Goal: Information Seeking & Learning: Learn about a topic

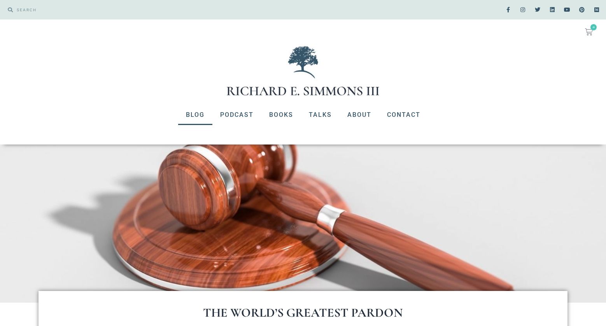
click at [196, 114] on link "Blog" at bounding box center [195, 115] width 34 height 20
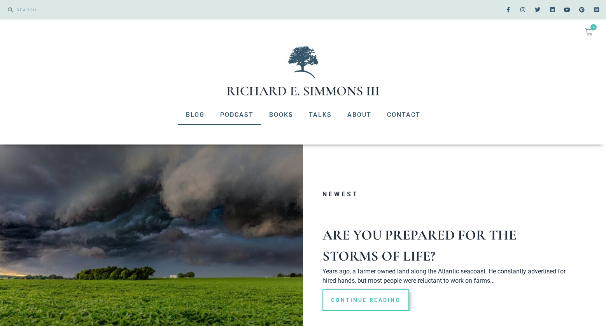
click at [237, 116] on link "Podcast" at bounding box center [236, 115] width 49 height 20
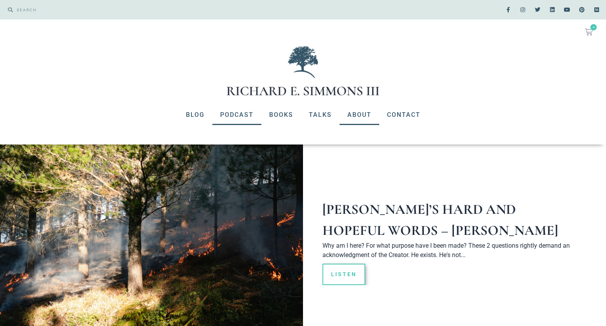
click at [359, 112] on link "About" at bounding box center [360, 115] width 40 height 20
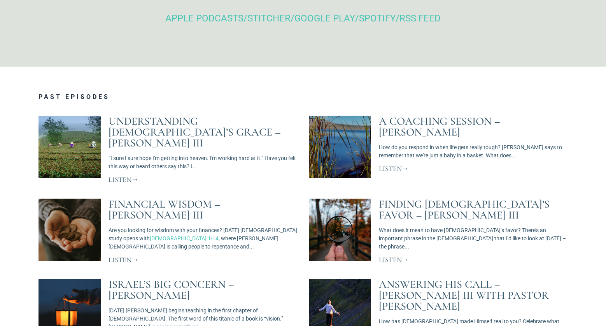
scroll to position [378, 0]
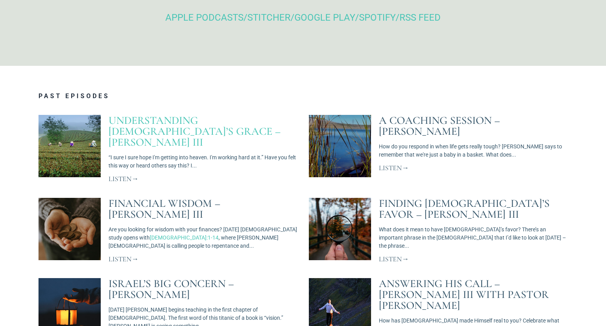
click at [203, 123] on link "Understanding God’s Grace – Richard E. Simmons III" at bounding box center [195, 131] width 172 height 35
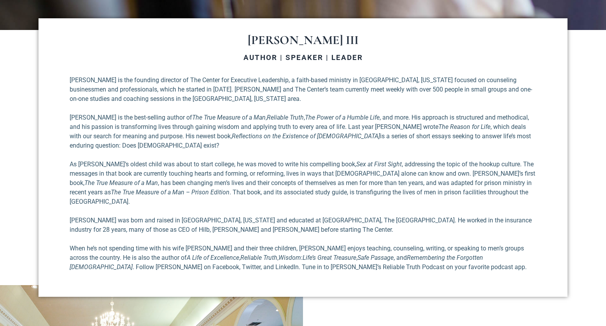
scroll to position [357, 0]
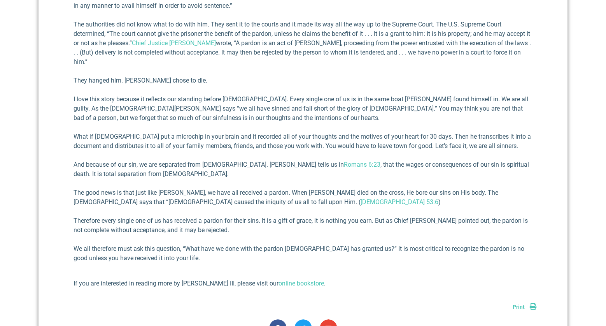
scroll to position [510, 0]
